Goal: Find contact information: Find contact information

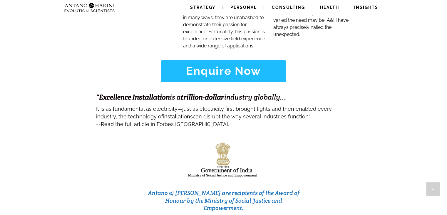
scroll to position [2521, 0]
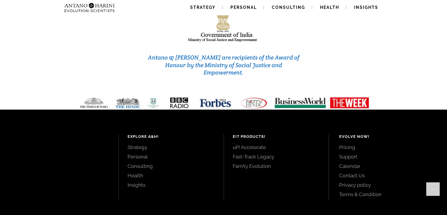
click at [352, 172] on link "Contact Us" at bounding box center [386, 175] width 95 height 6
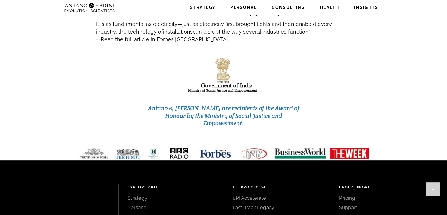
scroll to position [2521, 0]
